Goal: Information Seeking & Learning: Find specific fact

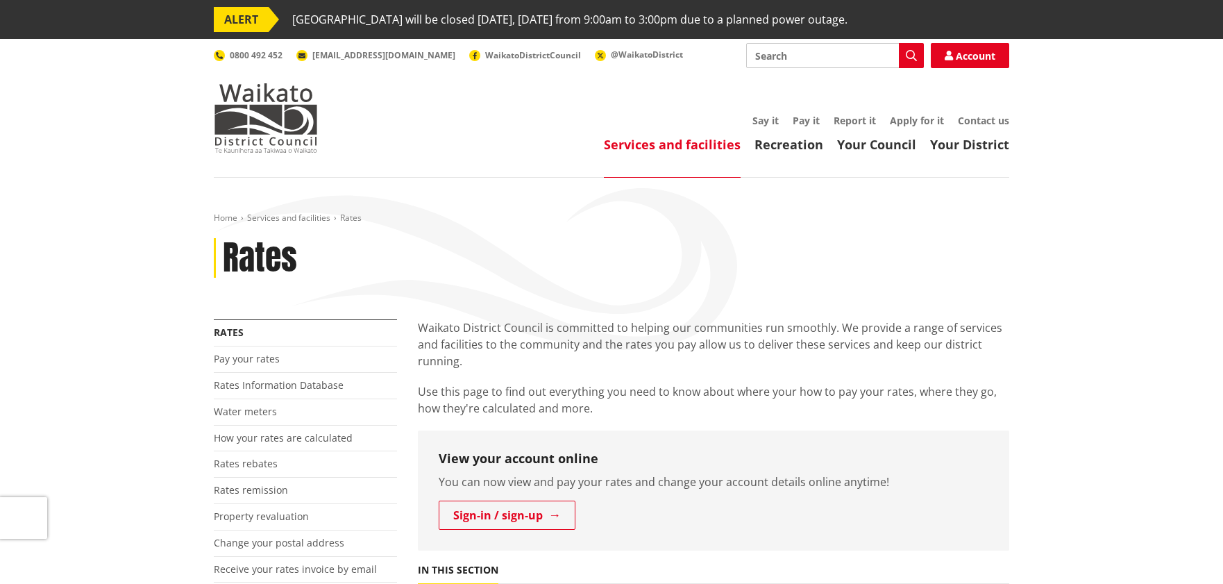
drag, startPoint x: 0, startPoint y: 0, endPoint x: 171, endPoint y: 155, distance: 230.4
click at [171, 156] on header "Toggle search Toggle navigation Services and facilities Recreation Your Council…" at bounding box center [611, 108] width 1223 height 139
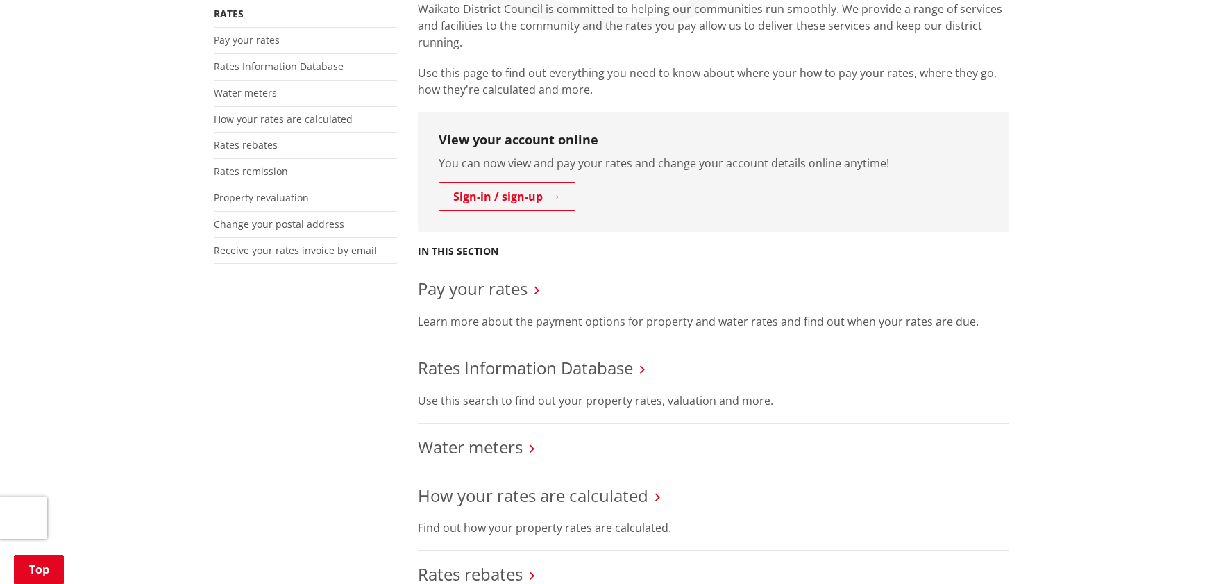
scroll to position [416, 0]
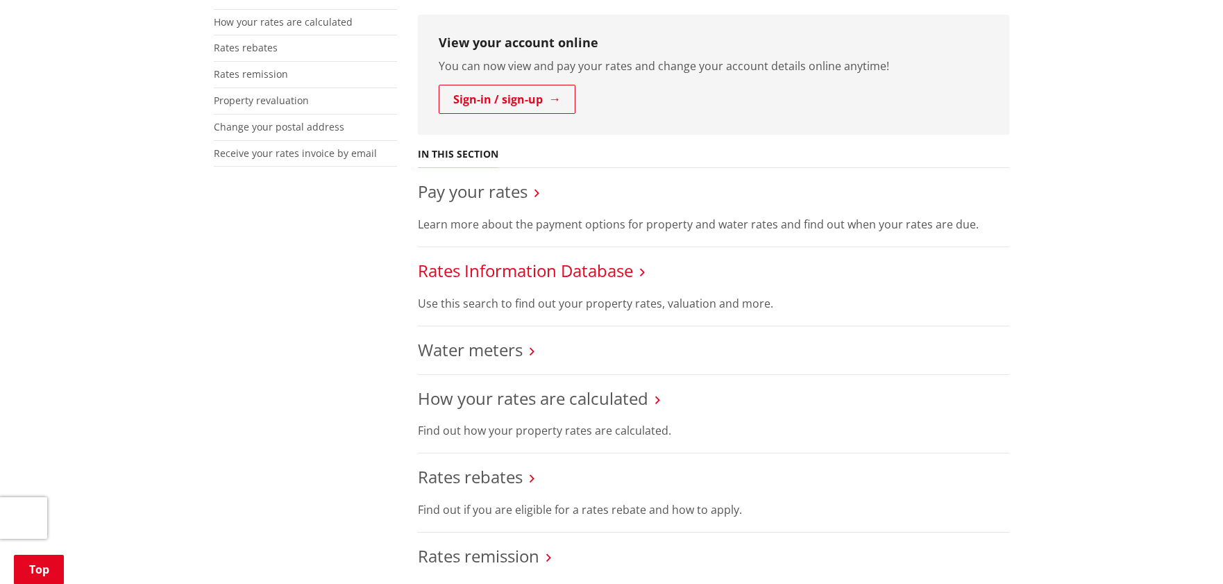
click at [504, 269] on link "Rates Information Database" at bounding box center [525, 270] width 215 height 23
click at [502, 268] on link "Rates Information Database" at bounding box center [525, 270] width 215 height 23
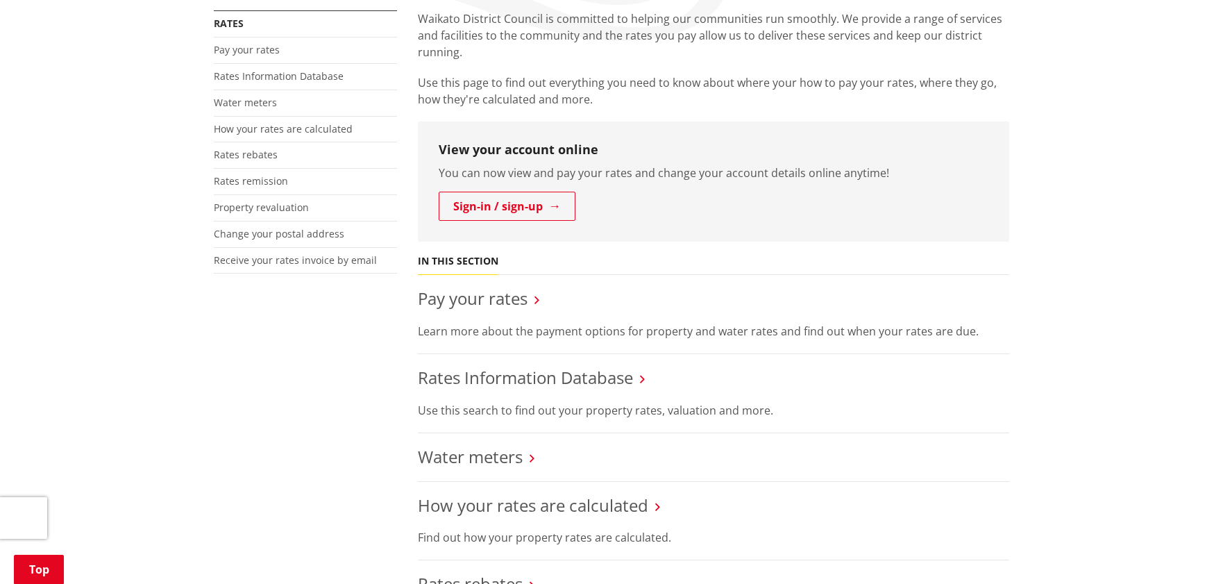
scroll to position [306, 0]
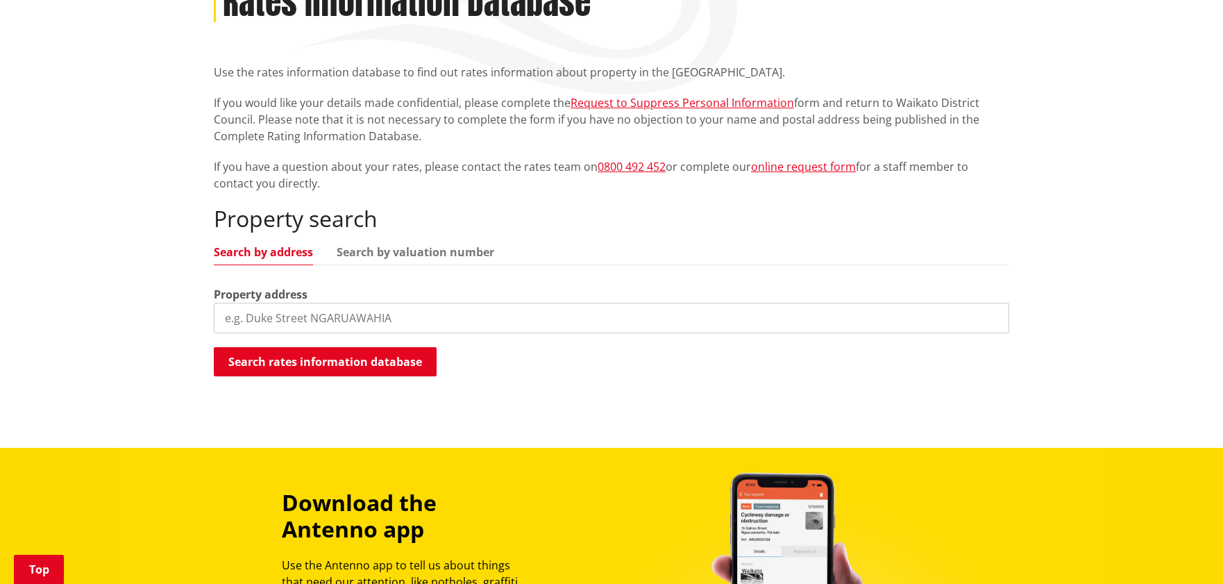
scroll to position [346, 0]
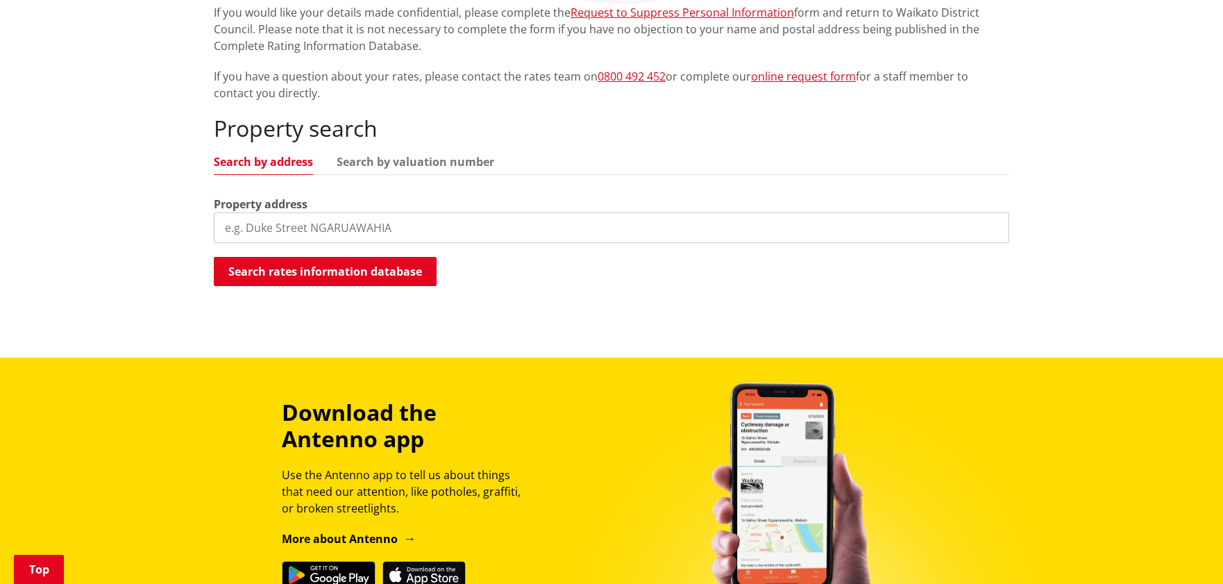
click at [441, 222] on input "search" at bounding box center [611, 227] width 795 height 31
click at [455, 212] on input "[STREET_ADDRESS]" at bounding box center [611, 227] width 795 height 31
drag, startPoint x: 455, startPoint y: 212, endPoint x: 448, endPoint y: 214, distance: 7.2
click at [452, 212] on input "[STREET_ADDRESS]" at bounding box center [611, 227] width 795 height 31
click at [448, 214] on input "[STREET_ADDRESS]" at bounding box center [611, 227] width 795 height 31
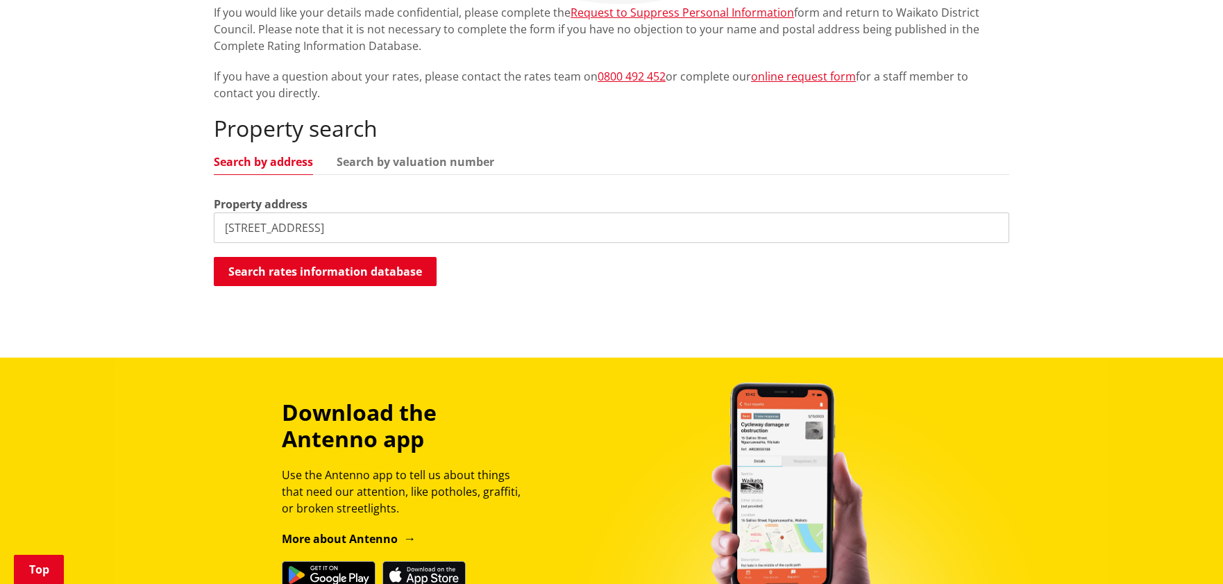
drag, startPoint x: 432, startPoint y: 213, endPoint x: 383, endPoint y: 239, distance: 55.3
click at [383, 239] on input "[STREET_ADDRESS]" at bounding box center [611, 227] width 795 height 31
type input "[STREET_ADDRESS]"
click at [379, 246] on div "Property search Search by address Search by valuation number Property address […" at bounding box center [611, 201] width 795 height 172
click at [380, 226] on input "[STREET_ADDRESS]" at bounding box center [611, 227] width 795 height 31
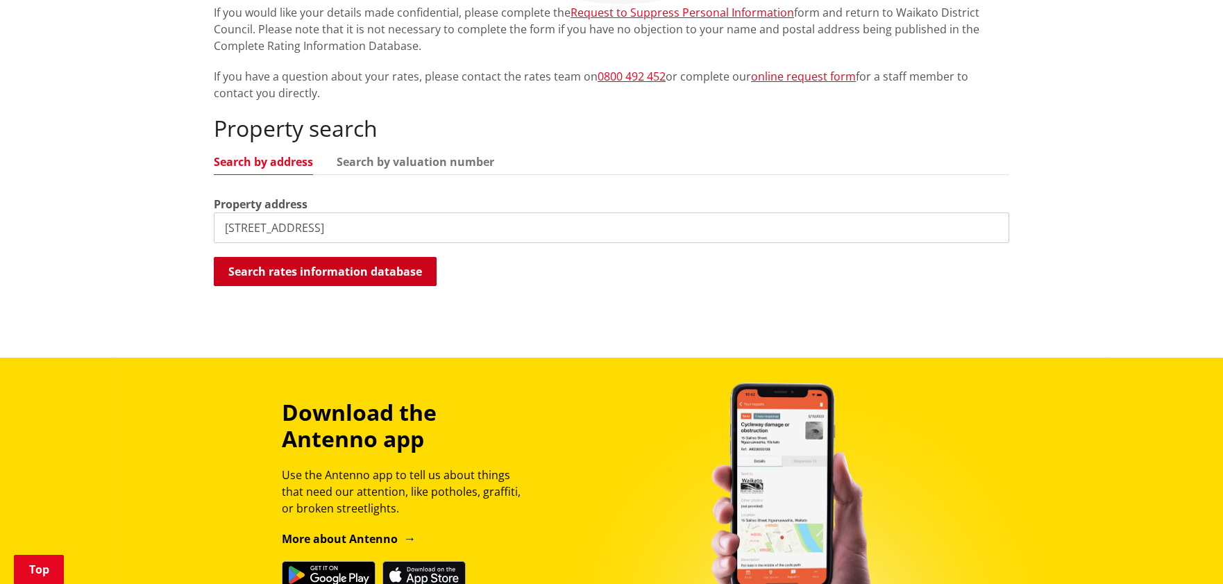
click at [343, 260] on button "Search rates information database" at bounding box center [325, 271] width 223 height 29
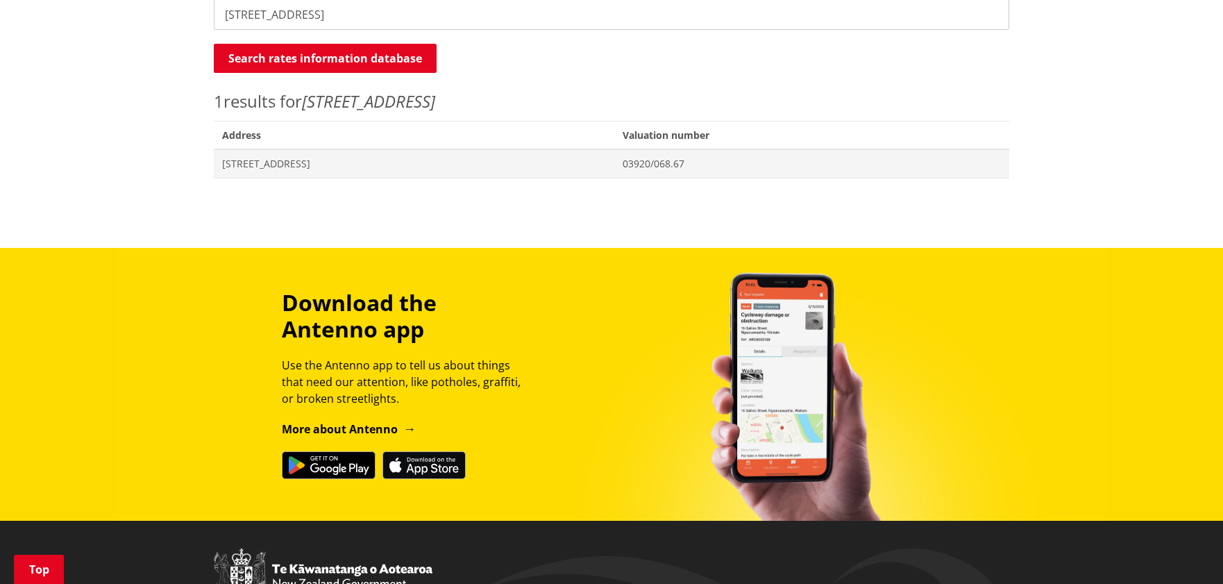
scroll to position [560, 0]
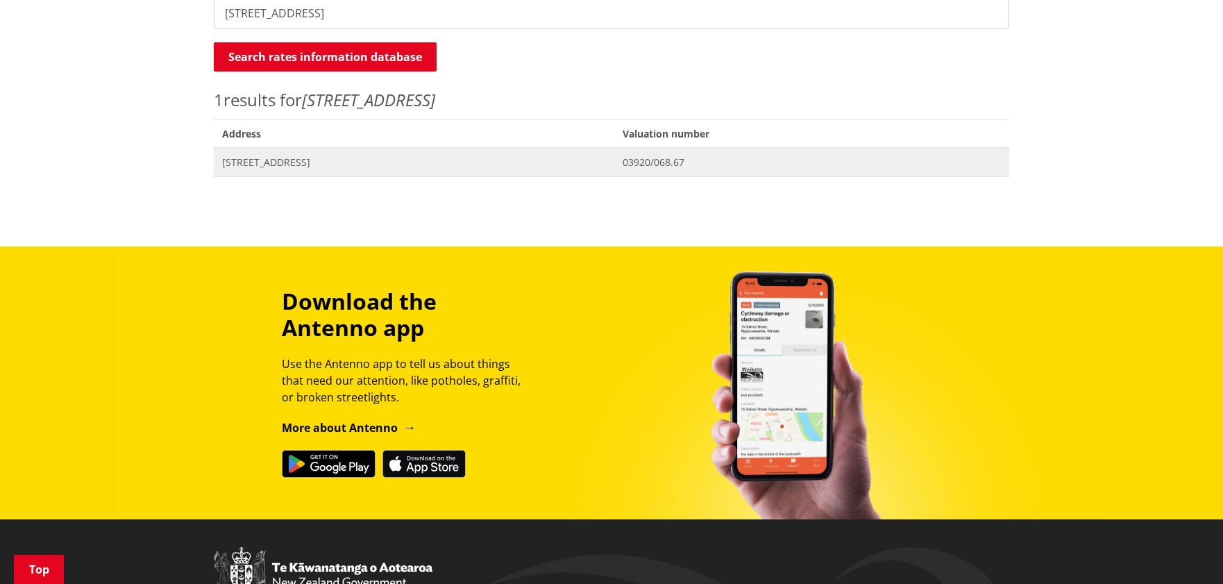
click at [315, 167] on span "[STREET_ADDRESS]" at bounding box center [414, 162] width 384 height 14
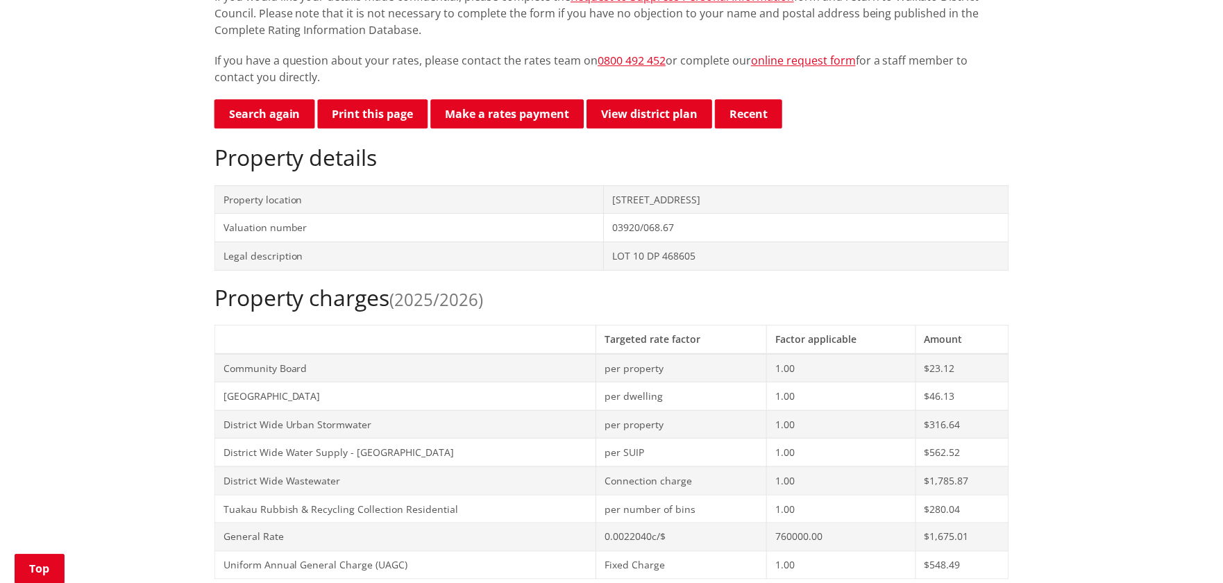
scroll to position [614, 0]
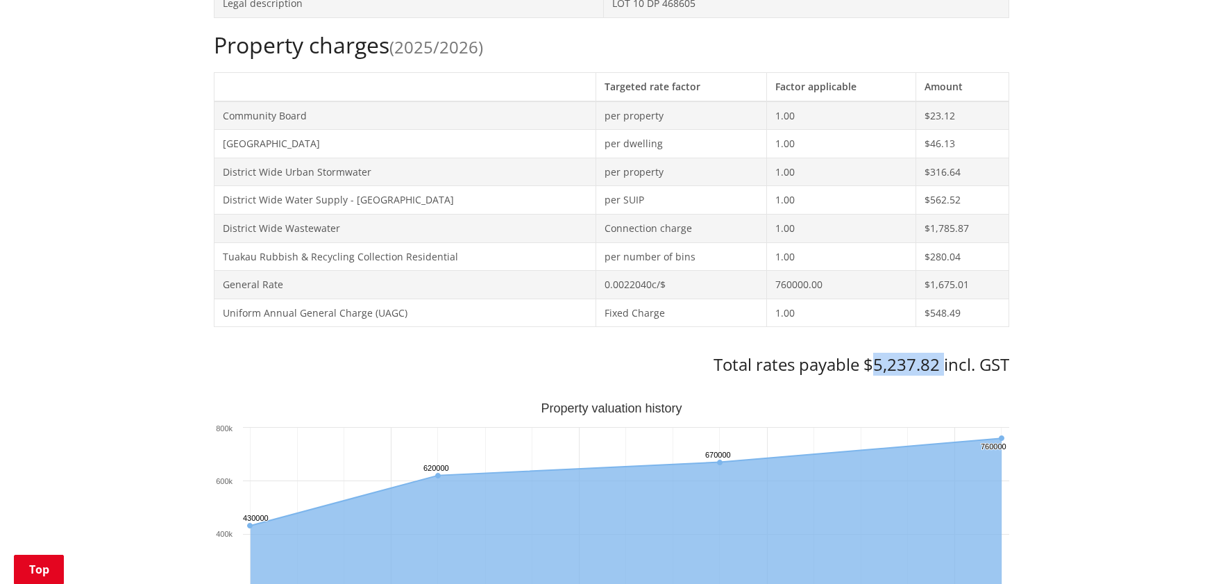
drag, startPoint x: 942, startPoint y: 364, endPoint x: 873, endPoint y: 355, distance: 69.3
click at [872, 355] on h3 "Total rates payable $5,237.82 incl. GST" at bounding box center [611, 365] width 795 height 20
copy h3 "5,237.82"
